Goal: Complete application form

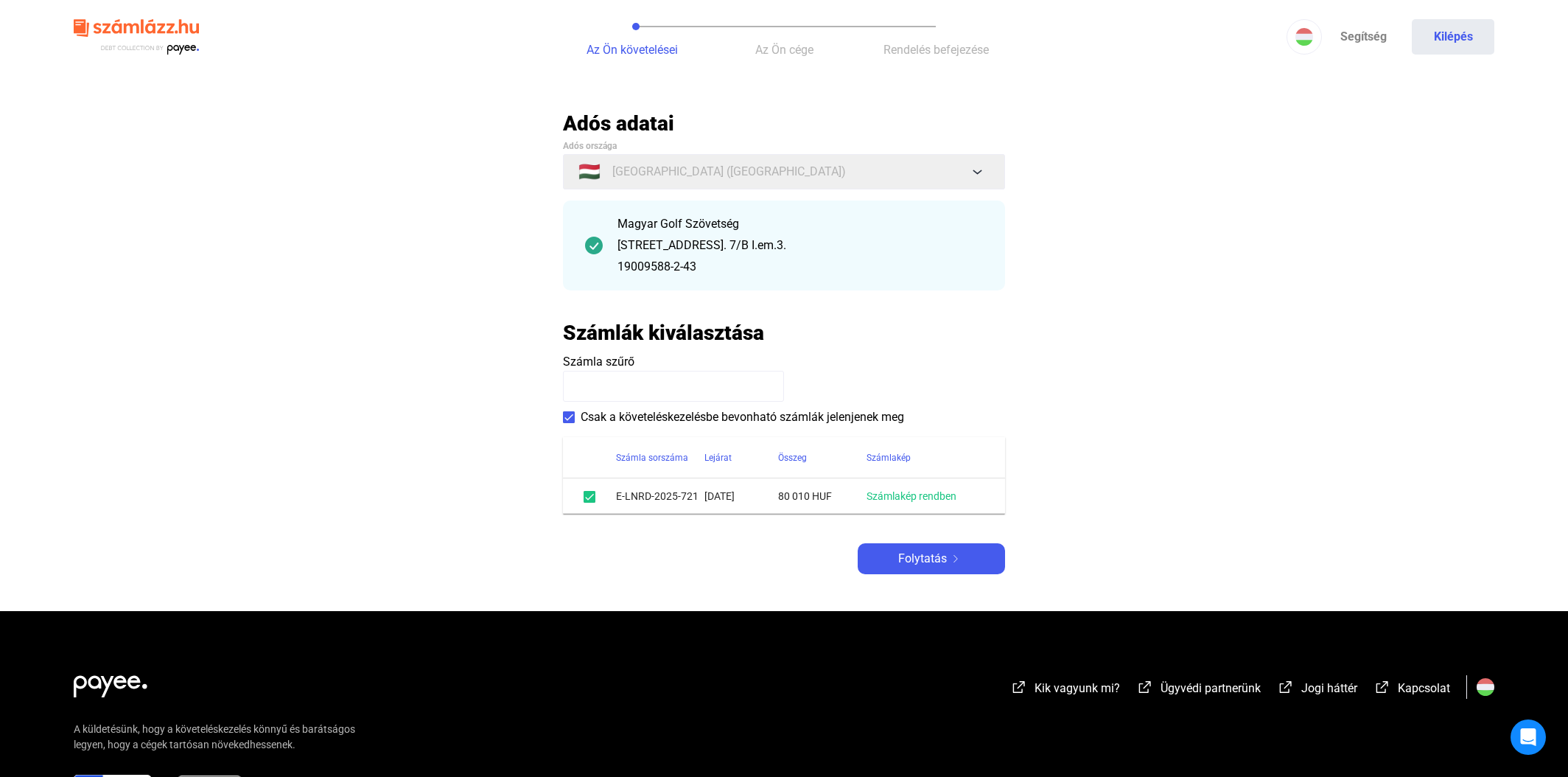
click at [595, 384] on input at bounding box center [673, 387] width 221 height 31
click at [910, 557] on span "Folytatás" at bounding box center [922, 558] width 49 height 17
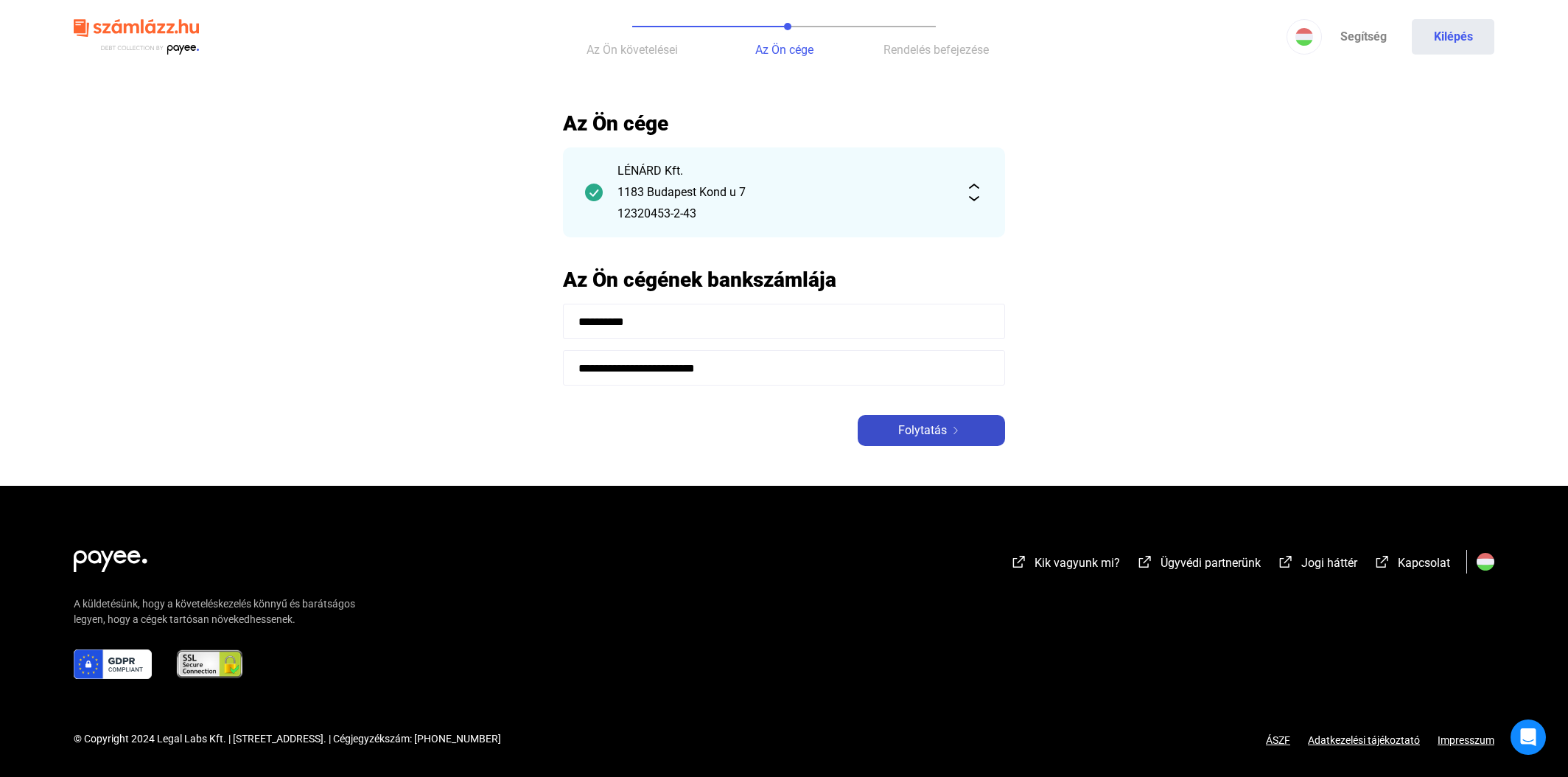
click at [925, 431] on span "Folytatás" at bounding box center [922, 430] width 49 height 17
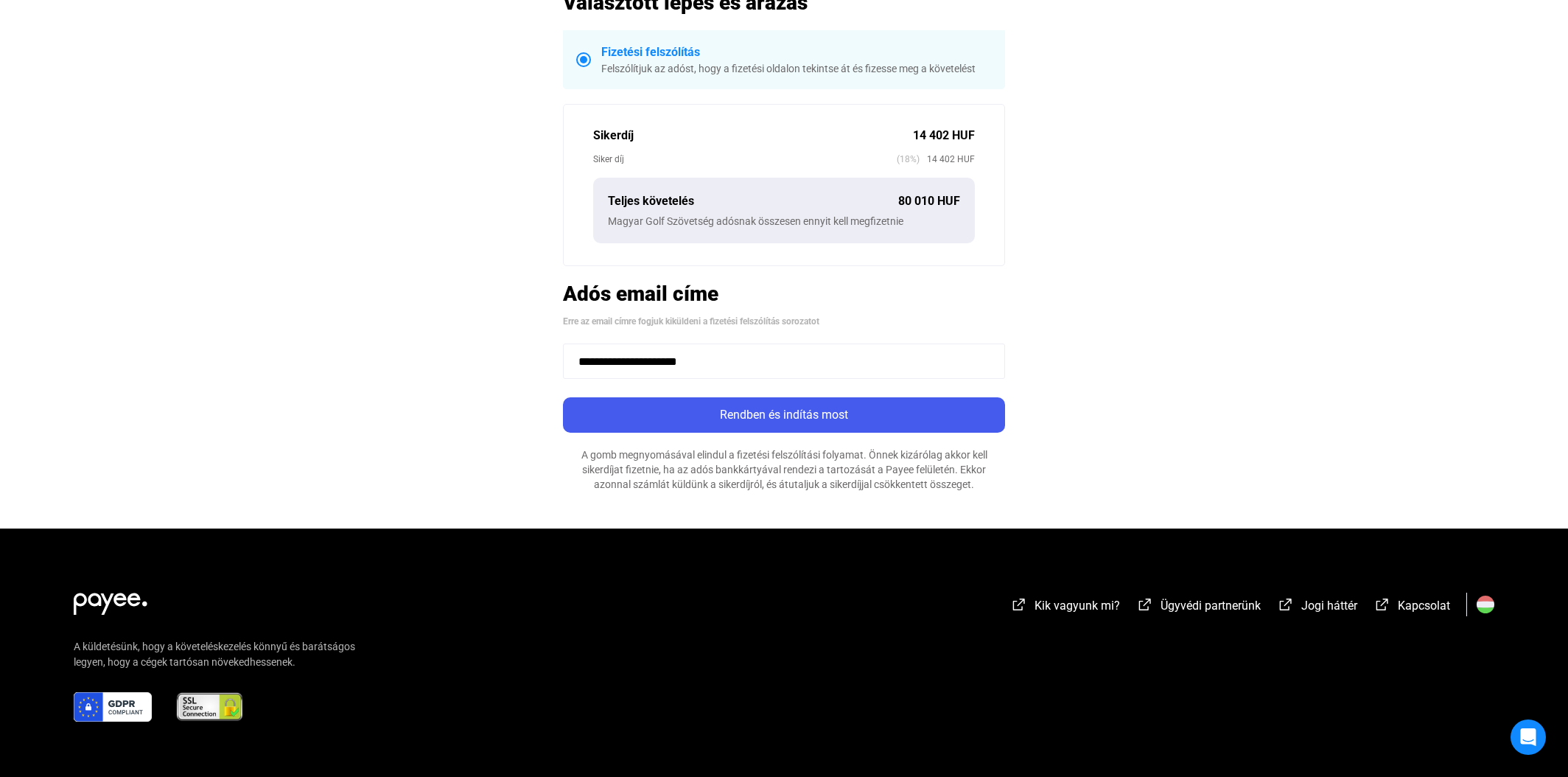
scroll to position [309, 0]
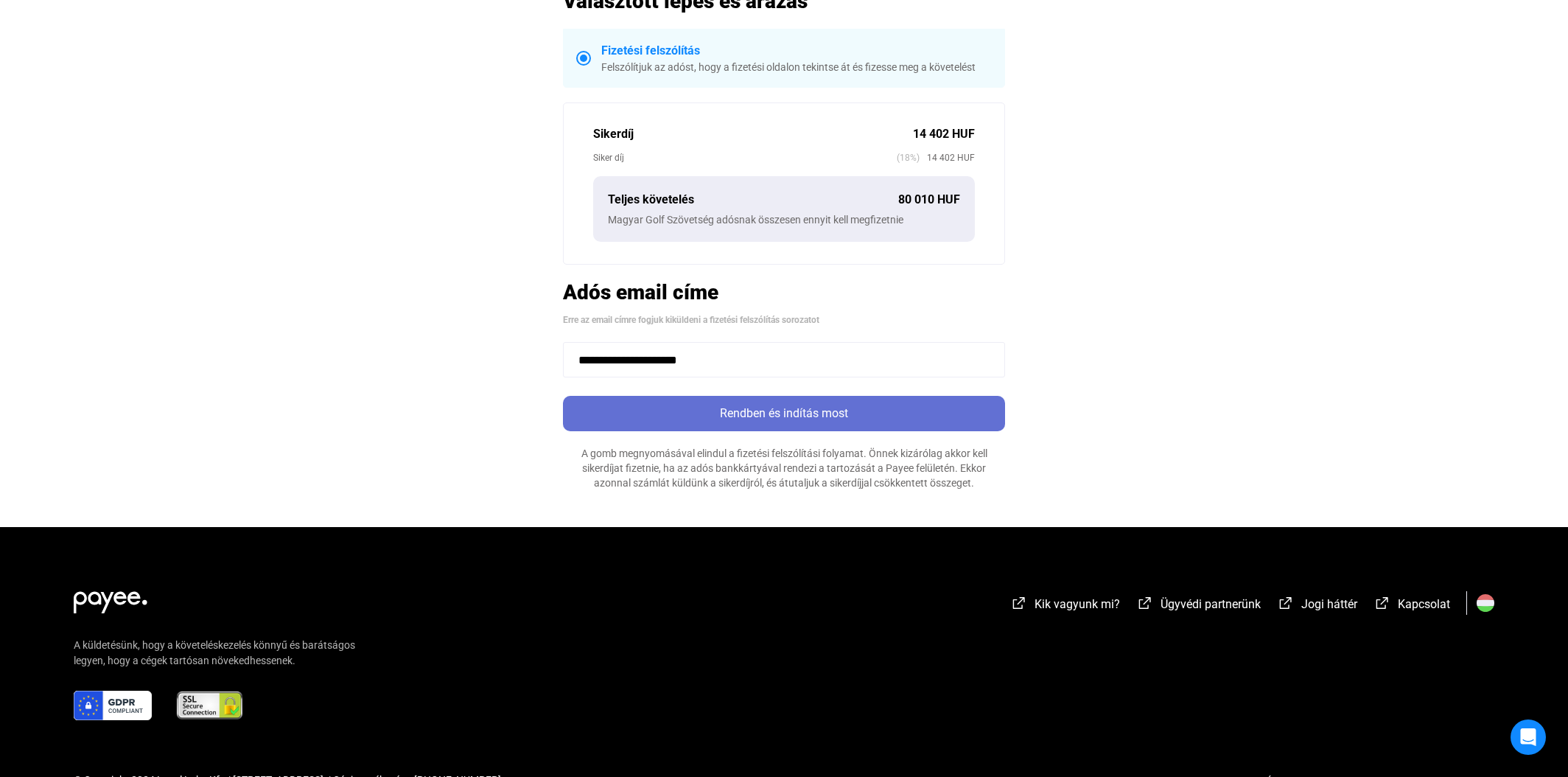
click at [788, 414] on div "Rendben és indítás most" at bounding box center [784, 414] width 434 height 17
